Goal: Task Accomplishment & Management: Complete application form

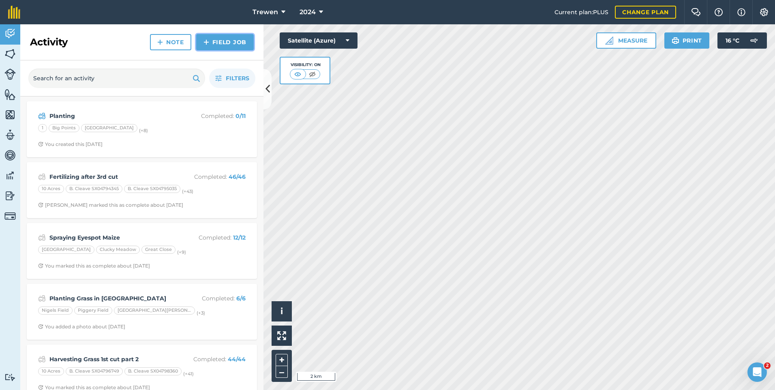
click at [242, 47] on link "Field Job" at bounding box center [225, 42] width 58 height 16
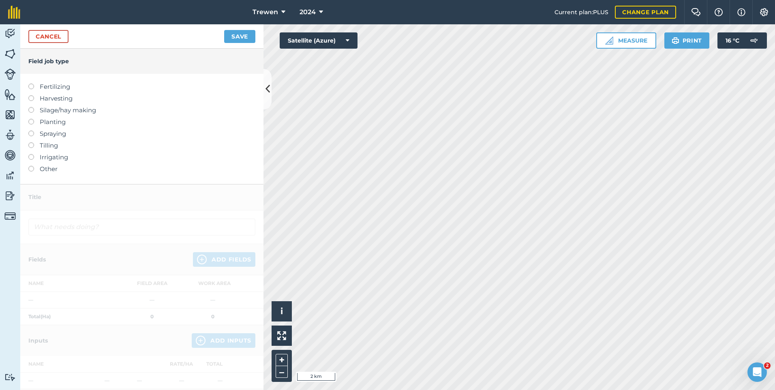
click at [43, 88] on label "Fertilizing" at bounding box center [141, 87] width 227 height 10
type input "Fertilizing"
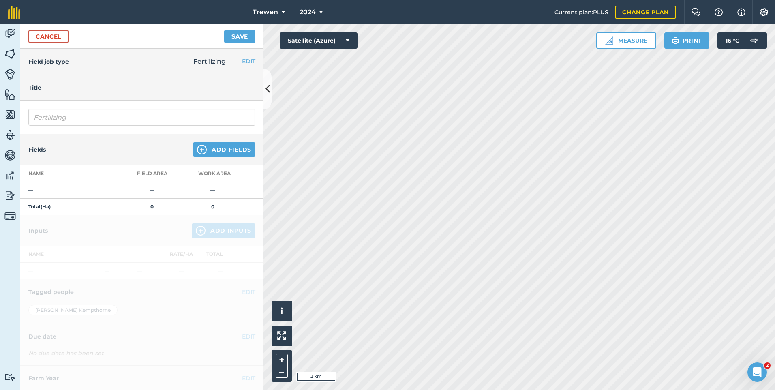
click at [216, 160] on div "Fields Add Fields" at bounding box center [141, 149] width 243 height 31
click at [217, 157] on button "Add Fields" at bounding box center [224, 149] width 62 height 15
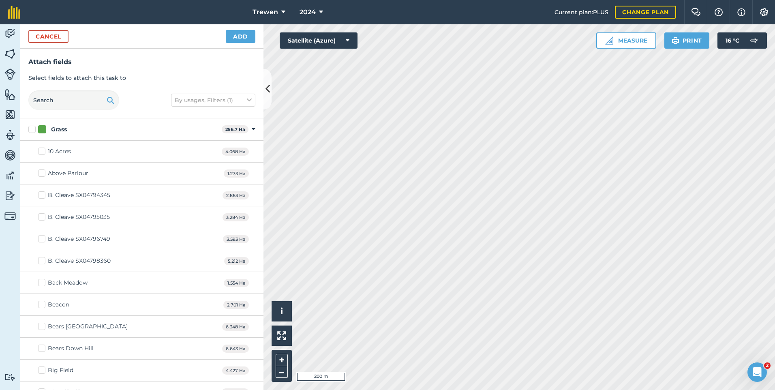
click at [475, 389] on html "Trewen 2024 Current plan : PLUS Change plan Farm Chat Help Info Settings Trewen…" at bounding box center [387, 195] width 775 height 390
checkbox input "true"
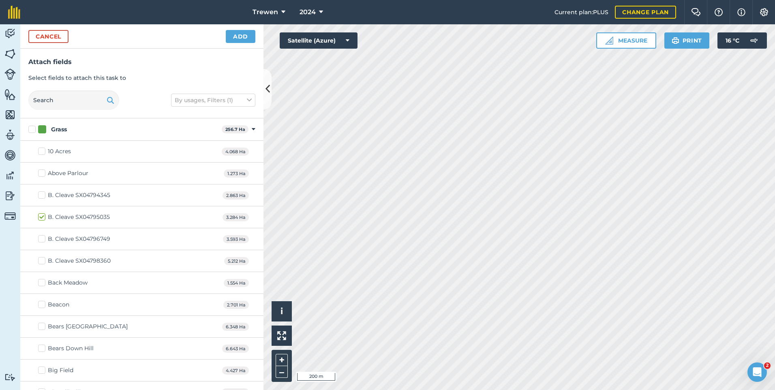
checkbox input "true"
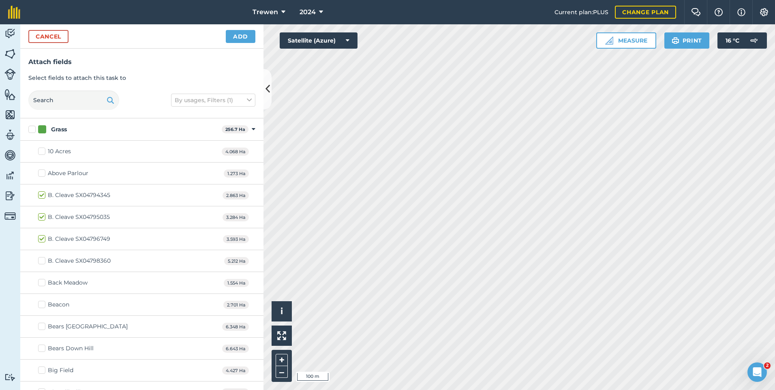
checkbox input "true"
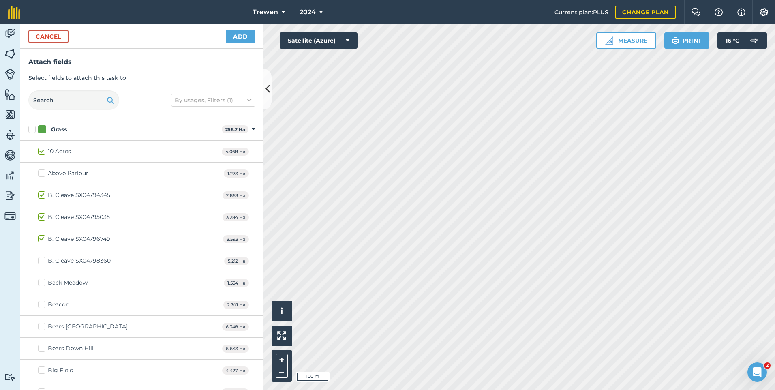
checkbox input "true"
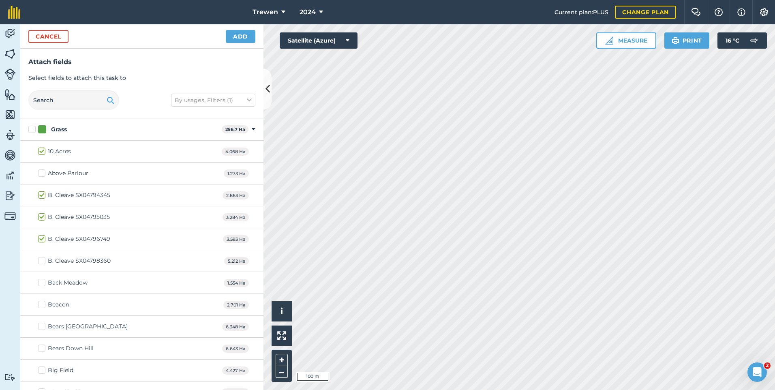
checkbox input "true"
click at [246, 36] on button "Add" at bounding box center [241, 36] width 30 height 13
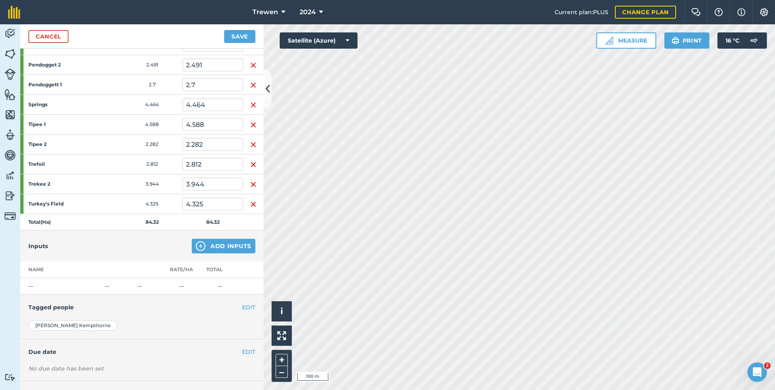
scroll to position [439, 0]
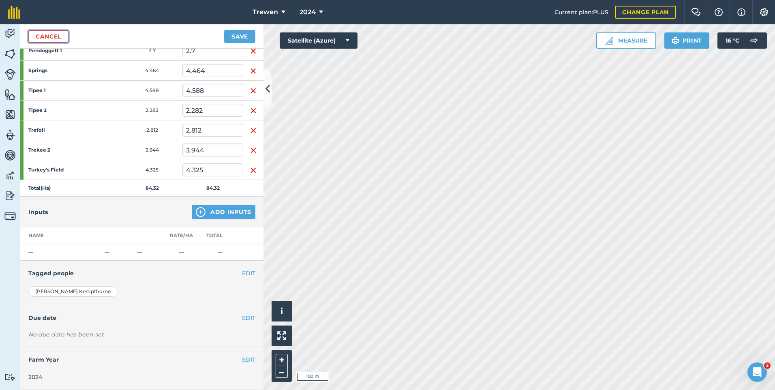
click at [60, 38] on link "Cancel" at bounding box center [48, 36] width 40 height 13
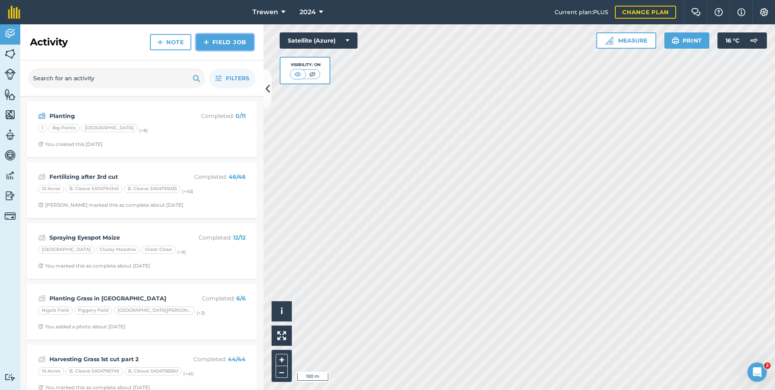
click at [218, 49] on link "Field Job" at bounding box center [225, 42] width 58 height 16
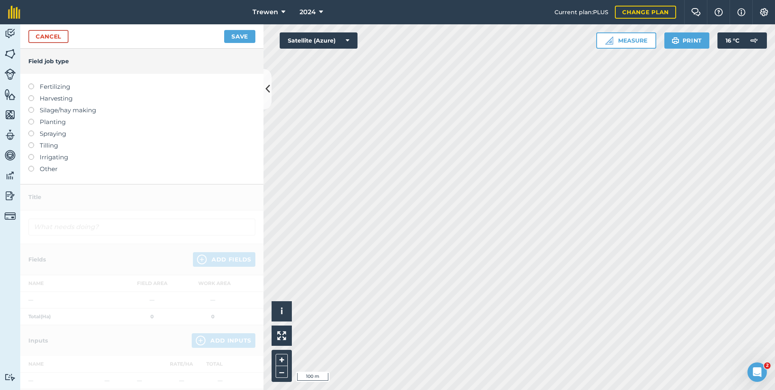
click at [52, 90] on ul "Fertilizing Harvesting Silage/hay making Planting Spraying Tilling Irrigating O…" at bounding box center [141, 128] width 227 height 92
click at [52, 88] on label "Fertilizing" at bounding box center [141, 87] width 227 height 10
type input "Fertilizing"
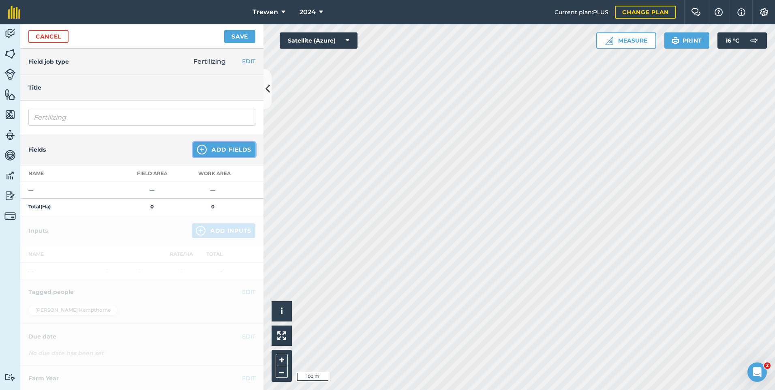
click at [212, 151] on button "Add Fields" at bounding box center [224, 149] width 62 height 15
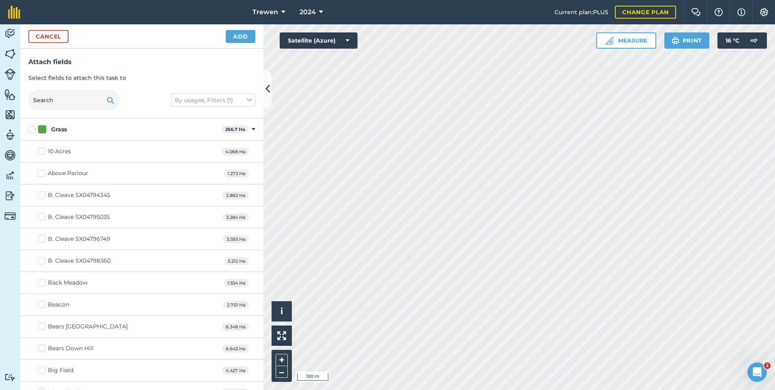
checkbox input "true"
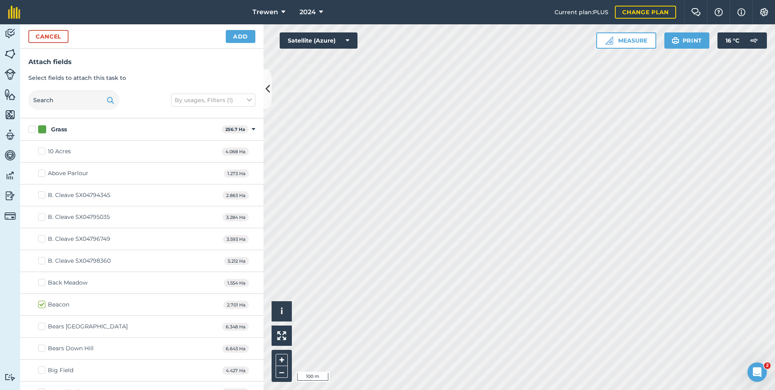
checkbox input "true"
drag, startPoint x: 247, startPoint y: 34, endPoint x: 251, endPoint y: 43, distance: 9.4
click at [247, 35] on button "Add" at bounding box center [241, 36] width 30 height 13
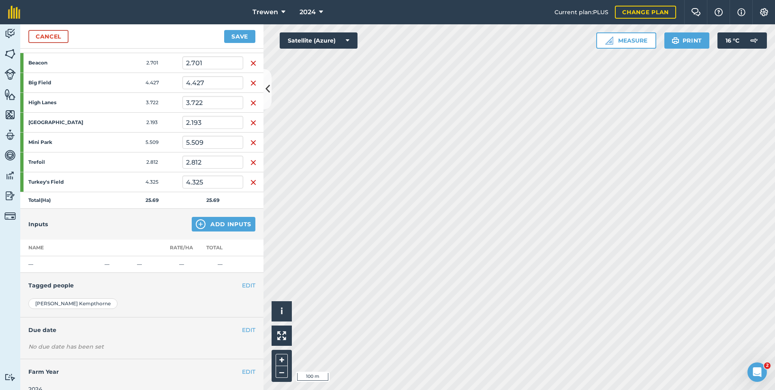
scroll to position [141, 0]
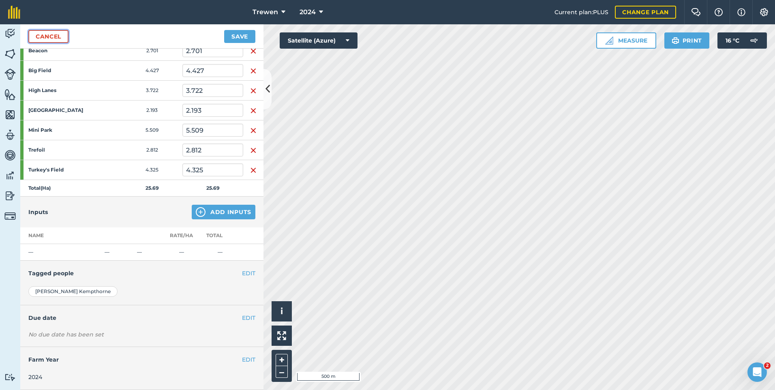
click at [48, 37] on link "Cancel" at bounding box center [48, 36] width 40 height 13
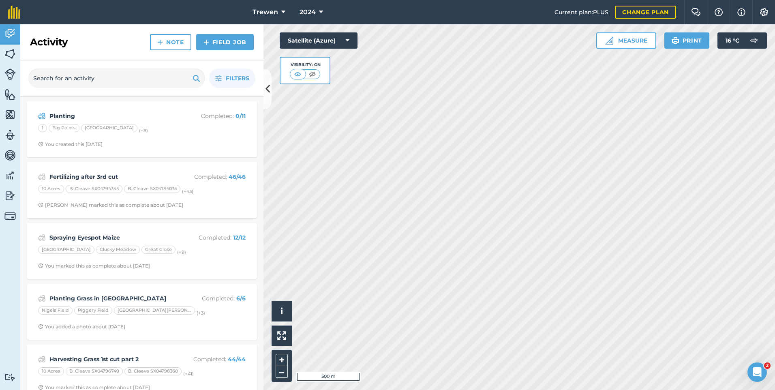
click at [235, 53] on div "Activity Note Field Job" at bounding box center [141, 42] width 243 height 36
click at [235, 52] on div "Activity Note Field Job" at bounding box center [141, 42] width 243 height 36
click at [225, 46] on link "Field Job" at bounding box center [225, 42] width 58 height 16
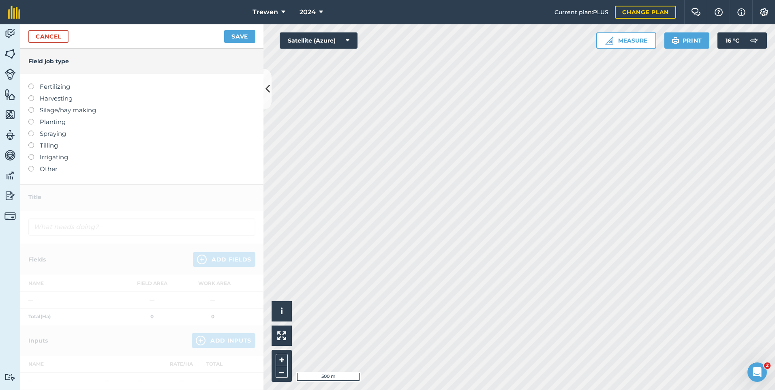
click at [48, 124] on label "Planting" at bounding box center [141, 122] width 227 height 10
type input "Planting"
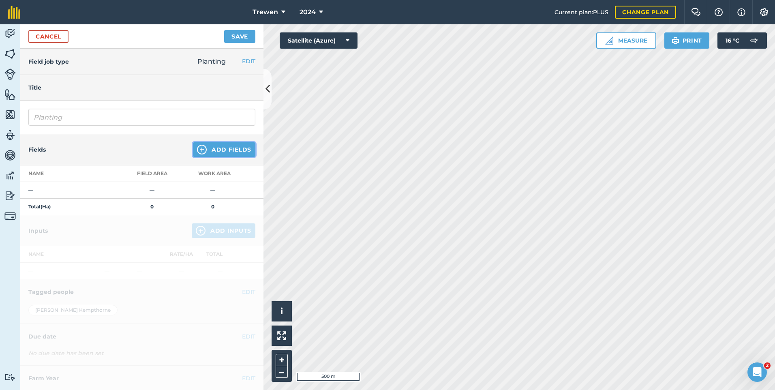
click at [229, 149] on button "Add Fields" at bounding box center [224, 149] width 62 height 15
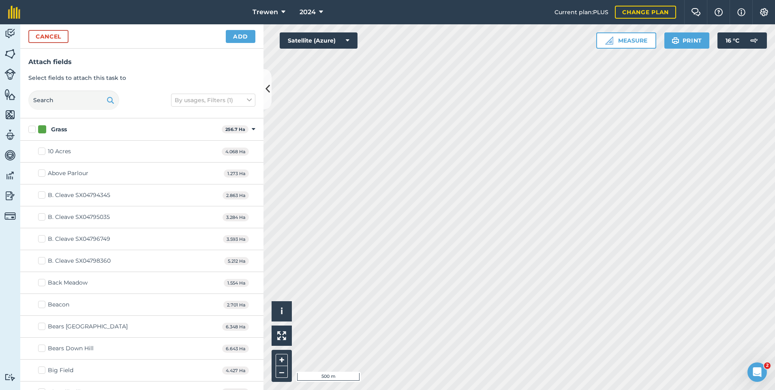
checkbox input "true"
click at [54, 30] on button "Cancel" at bounding box center [48, 36] width 40 height 13
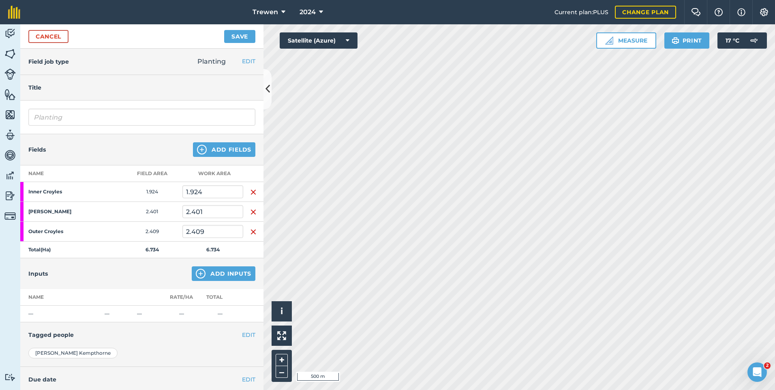
click at [250, 195] on img "button" at bounding box center [253, 192] width 6 height 10
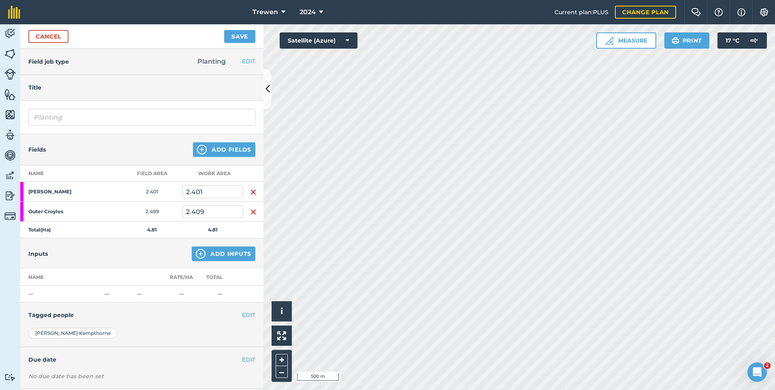
click at [250, 197] on td at bounding box center [253, 192] width 20 height 20
click at [250, 196] on td at bounding box center [253, 192] width 20 height 20
click at [250, 194] on img "button" at bounding box center [253, 192] width 6 height 10
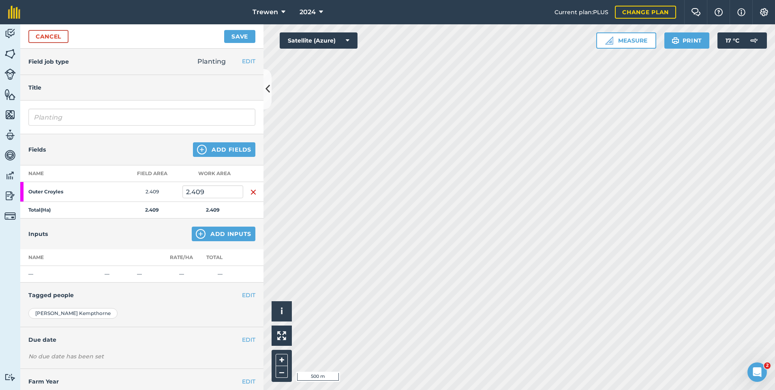
click at [249, 196] on td at bounding box center [253, 192] width 20 height 20
click at [250, 196] on img "button" at bounding box center [253, 192] width 6 height 10
click at [575, 10] on div "Trewen 2024 Current plan : PLUS Change plan Farm Chat Help Info Settings Trewen…" at bounding box center [387, 195] width 775 height 390
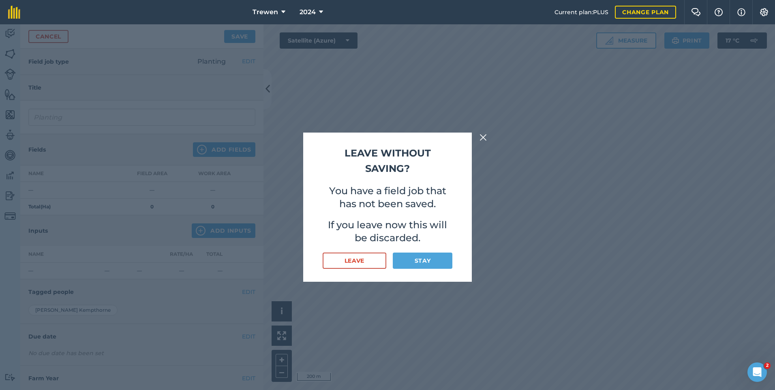
click at [486, 134] on img at bounding box center [482, 138] width 7 height 10
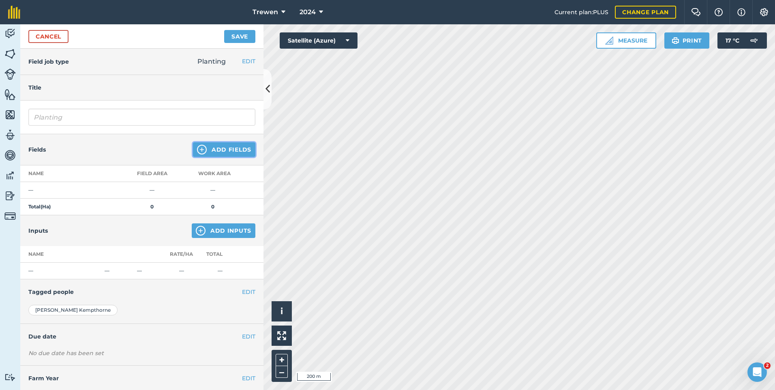
click at [209, 148] on button "Add Fields" at bounding box center [224, 149] width 62 height 15
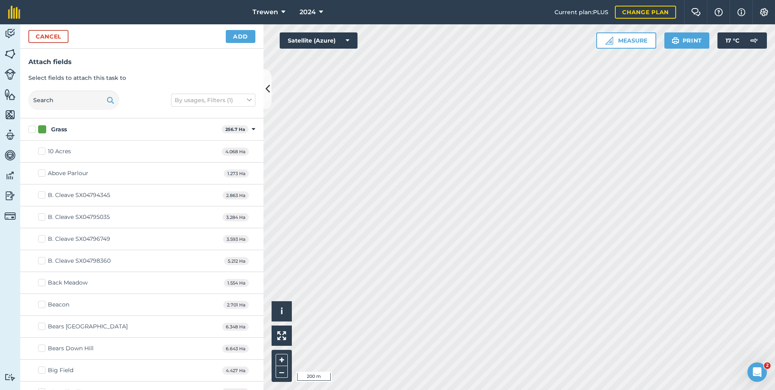
checkbox input "true"
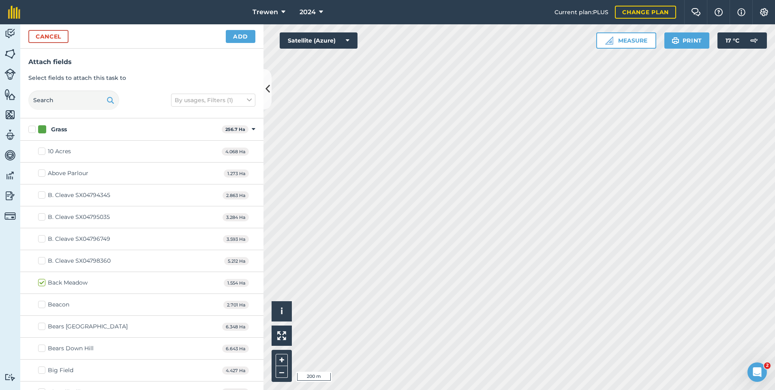
checkbox input "true"
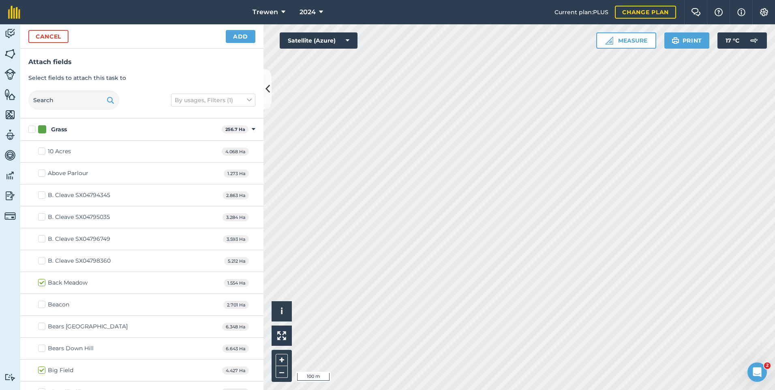
checkbox input "true"
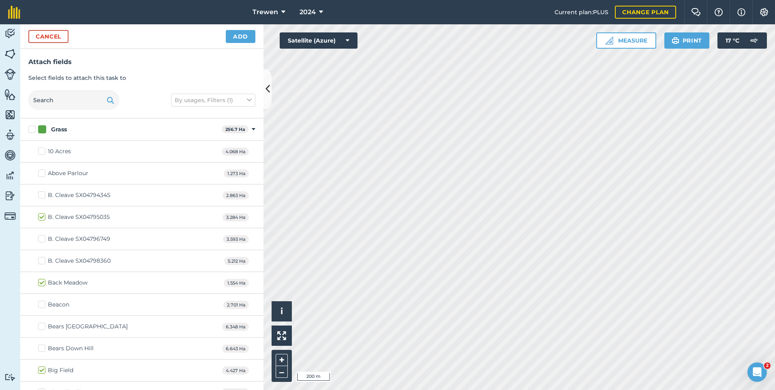
checkbox input "true"
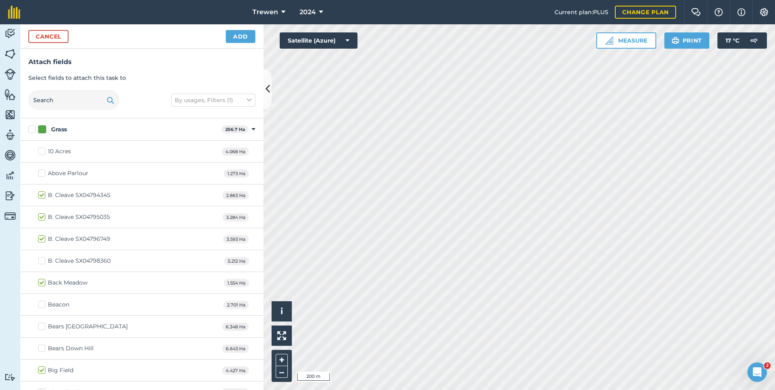
checkbox input "true"
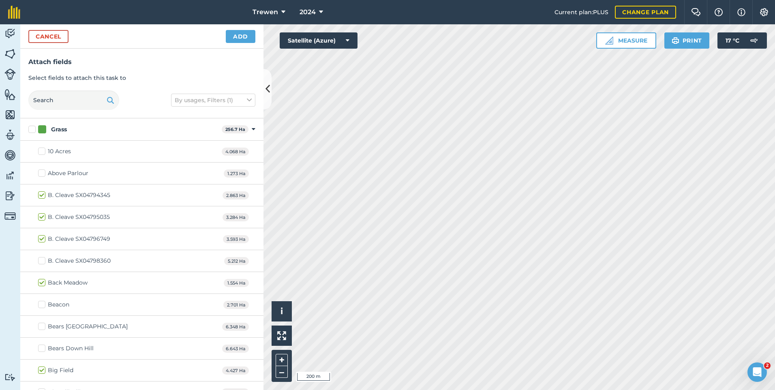
checkbox input "true"
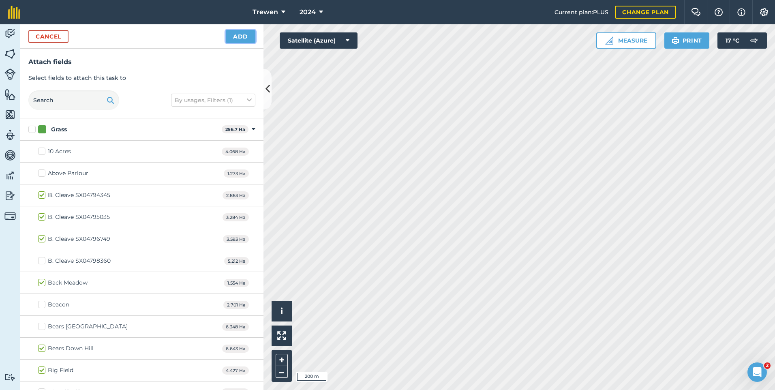
click at [242, 39] on button "Add" at bounding box center [241, 36] width 30 height 13
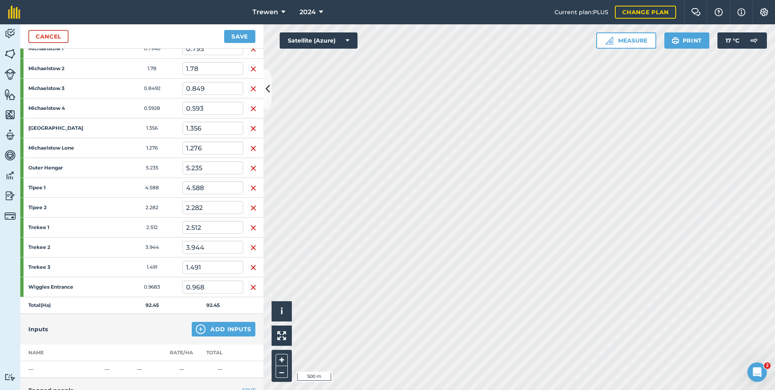
scroll to position [527, 0]
